Goal: Task Accomplishment & Management: Manage account settings

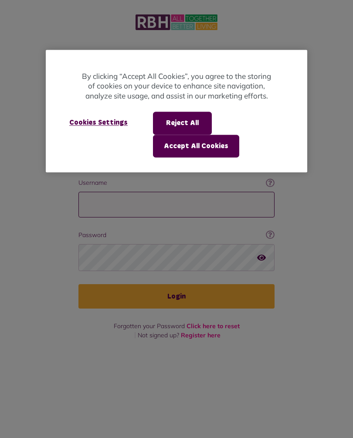
type input "**********"
click at [176, 284] on button "Login" at bounding box center [176, 296] width 196 height 24
click at [189, 283] on div at bounding box center [176, 219] width 353 height 438
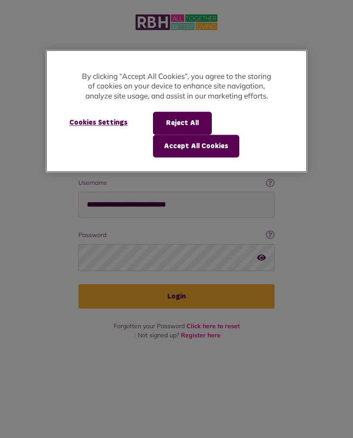
click at [217, 143] on button "Accept All Cookies" at bounding box center [196, 146] width 86 height 23
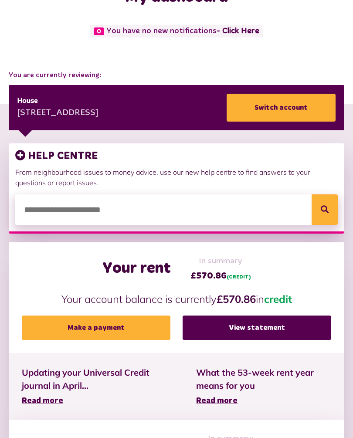
scroll to position [65, 0]
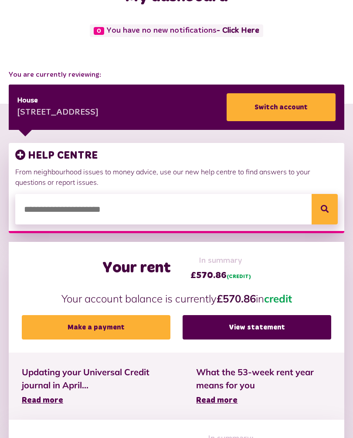
click at [275, 329] on link "View statement" at bounding box center [257, 327] width 149 height 24
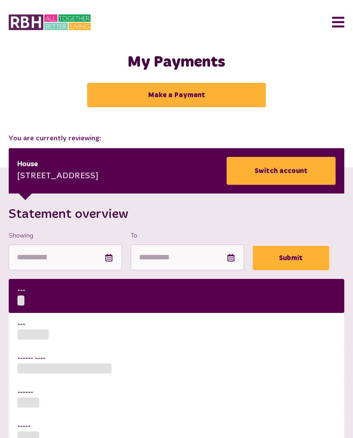
click at [343, 14] on button "Menu" at bounding box center [334, 22] width 19 height 27
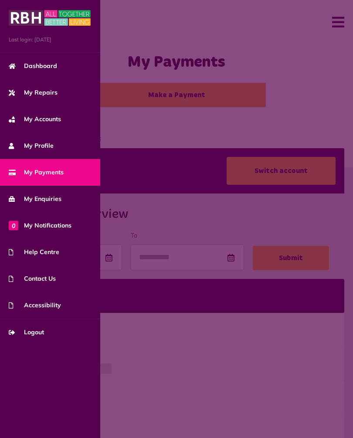
click at [45, 94] on span "My Repairs" at bounding box center [33, 92] width 49 height 9
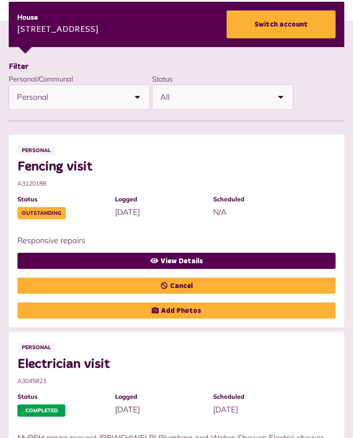
scroll to position [147, 0]
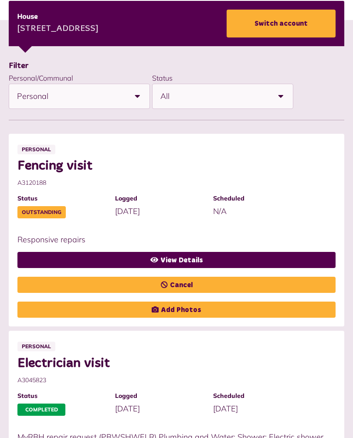
click at [194, 259] on link "View Details" at bounding box center [176, 260] width 318 height 16
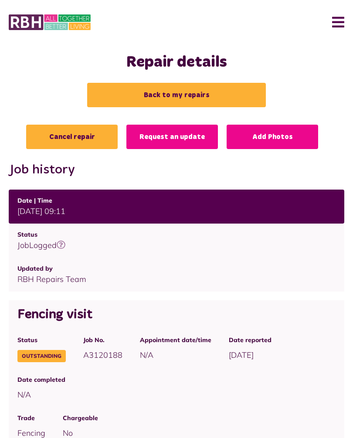
click at [334, 25] on button "Menu" at bounding box center [334, 22] width 19 height 27
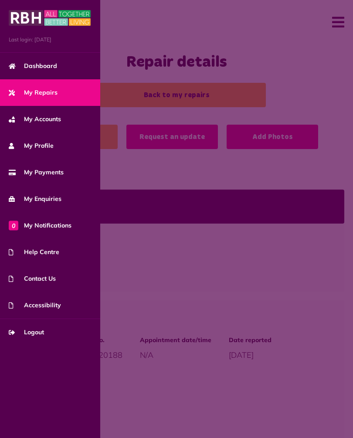
click at [51, 119] on span "My Accounts" at bounding box center [35, 119] width 52 height 9
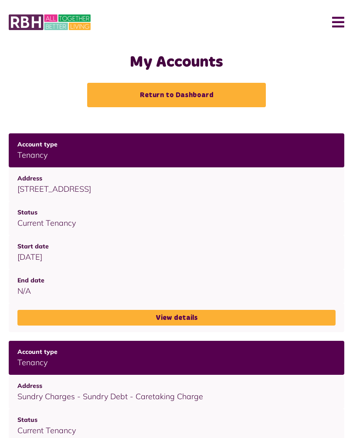
click at [337, 23] on button "Menu" at bounding box center [334, 22] width 19 height 27
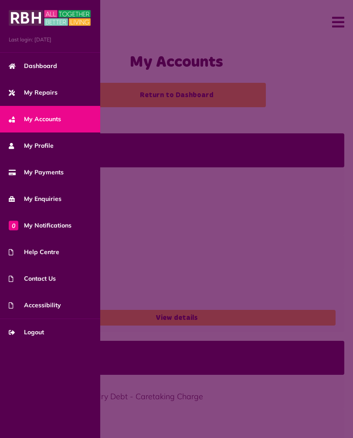
click at [53, 172] on span "My Payments" at bounding box center [36, 172] width 55 height 9
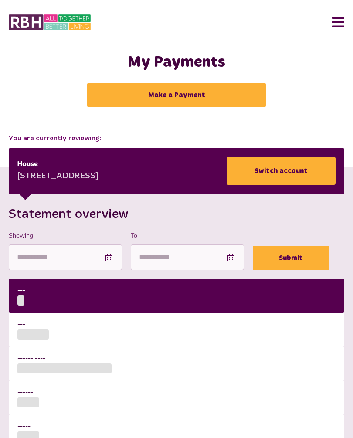
click at [328, 24] on button "Menu" at bounding box center [334, 22] width 19 height 27
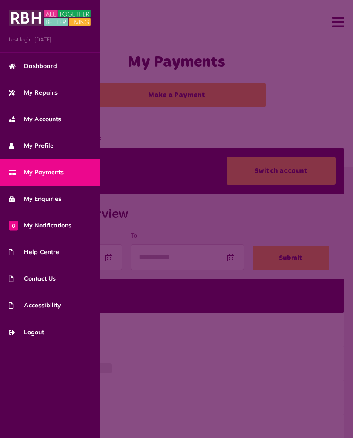
click at [39, 332] on span "Logout" at bounding box center [26, 332] width 35 height 9
